Goal: Transaction & Acquisition: Obtain resource

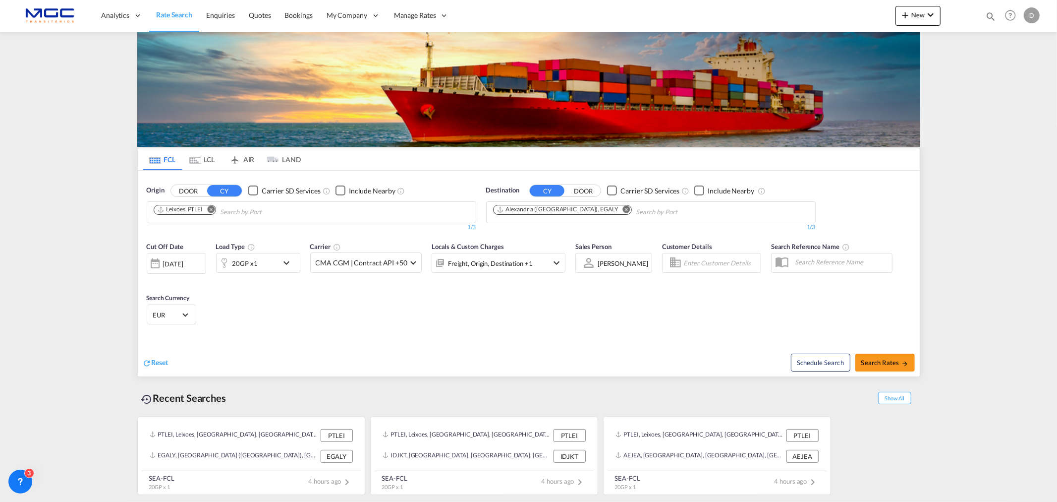
click at [623, 210] on md-icon "Remove" at bounding box center [626, 208] width 7 height 7
type input "port said"
click at [596, 230] on div "Port Said [GEOGRAPHIC_DATA] EGPSD" at bounding box center [570, 235] width 188 height 30
click at [268, 260] on div "20GP x1" at bounding box center [247, 263] width 61 height 20
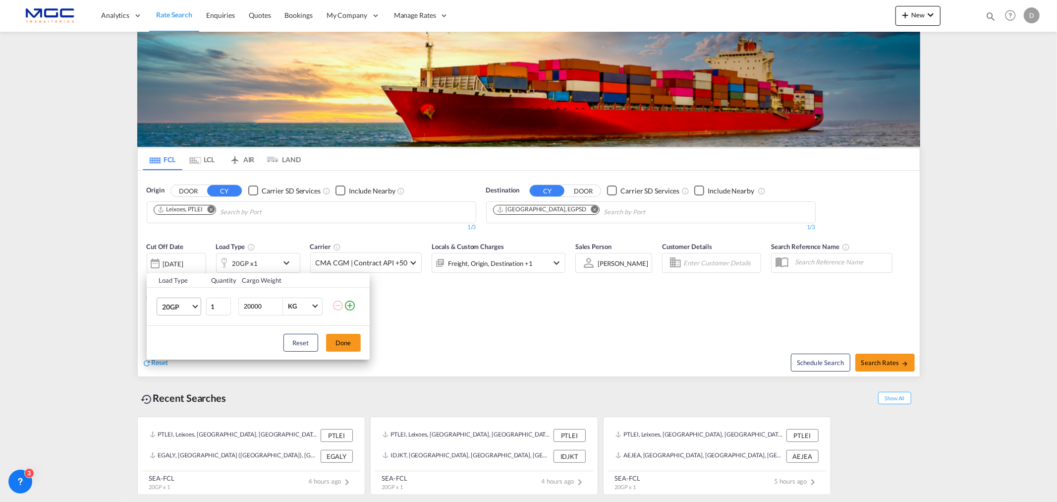
click at [187, 308] on span "20GP" at bounding box center [176, 307] width 29 height 10
click at [181, 349] on md-option "40HC" at bounding box center [187, 354] width 67 height 24
click at [347, 345] on button "Done" at bounding box center [343, 343] width 35 height 18
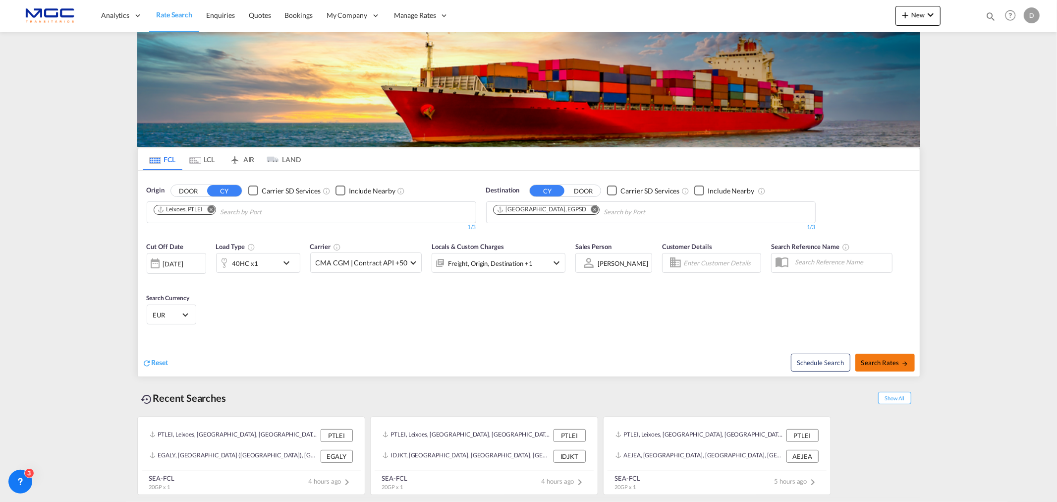
click at [874, 365] on span "Search Rates" at bounding box center [886, 362] width 48 height 8
type input "PTLEI to EGPSD / [DATE]"
